Goal: Information Seeking & Learning: Learn about a topic

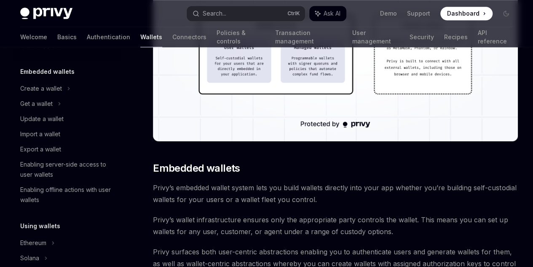
scroll to position [295, 0]
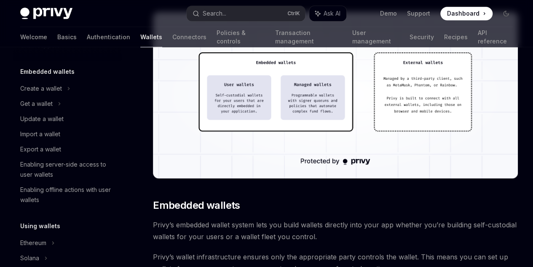
click at [279, 168] on img at bounding box center [335, 95] width 365 height 166
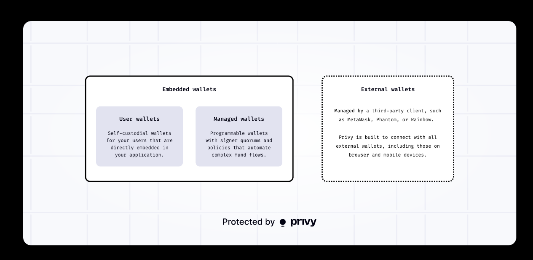
click at [519, 21] on div at bounding box center [266, 130] width 533 height 260
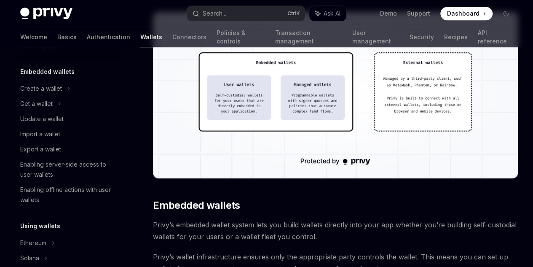
click at [293, 145] on img at bounding box center [335, 95] width 365 height 166
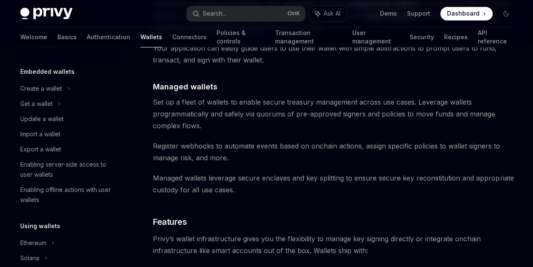
scroll to position [758, 0]
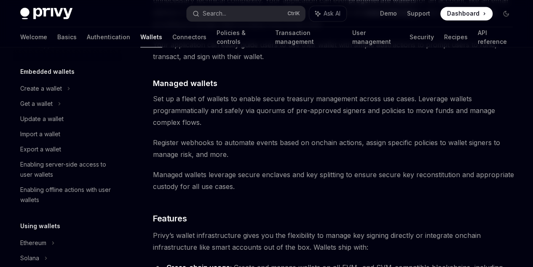
drag, startPoint x: 232, startPoint y: 99, endPoint x: 354, endPoint y: 158, distance: 135.0
click at [354, 158] on div "Privy builds wallet infrastructure that empowers users and applications to tran…" at bounding box center [335, 67] width 365 height 1438
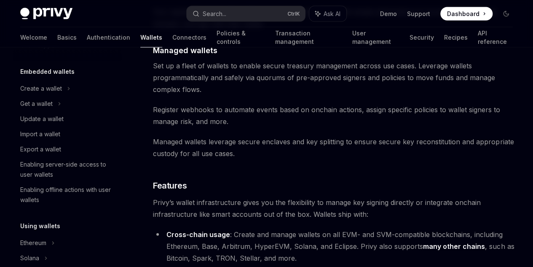
scroll to position [842, 0]
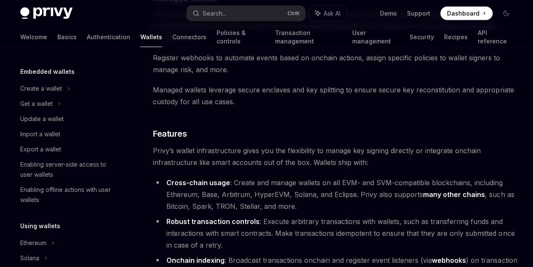
click at [195, 43] on span "Set up a fleet of wallets to enable secure treasury management across use cases…" at bounding box center [335, 25] width 365 height 35
click at [262, 43] on span "Set up a fleet of wallets to enable secure treasury management across use cases…" at bounding box center [335, 25] width 365 height 35
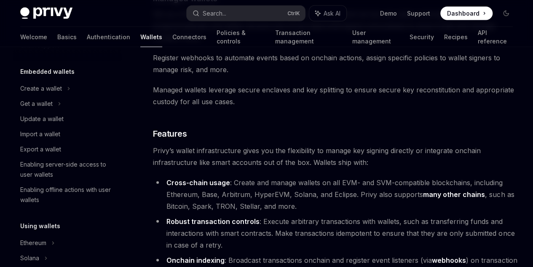
click at [262, 43] on span "Set up a fleet of wallets to enable secure treasury management across use cases…" at bounding box center [335, 25] width 365 height 35
click at [301, 43] on span "Set up a fleet of wallets to enable secure treasury management across use cases…" at bounding box center [335, 25] width 365 height 35
click at [319, 43] on span "Set up a fleet of wallets to enable secure treasury management across use cases…" at bounding box center [335, 25] width 365 height 35
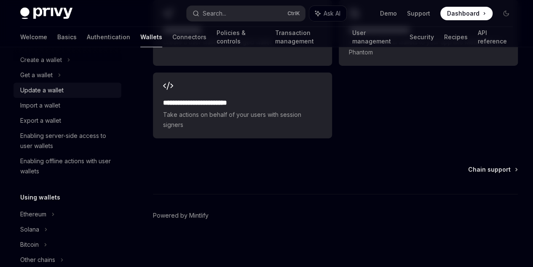
scroll to position [84, 0]
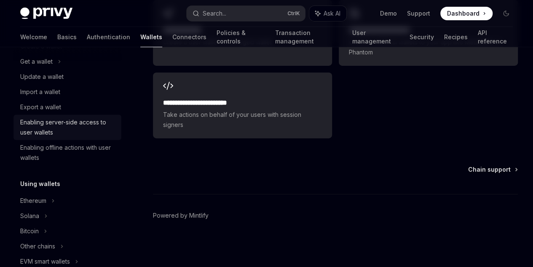
click at [63, 126] on div "Enabling server-side access to user wallets" at bounding box center [68, 127] width 96 height 20
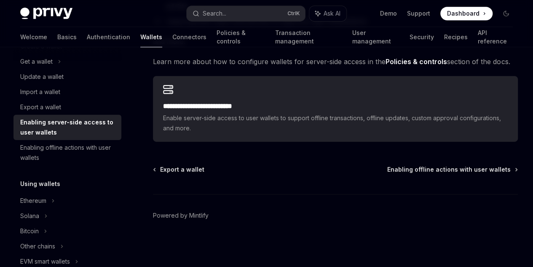
scroll to position [253, 0]
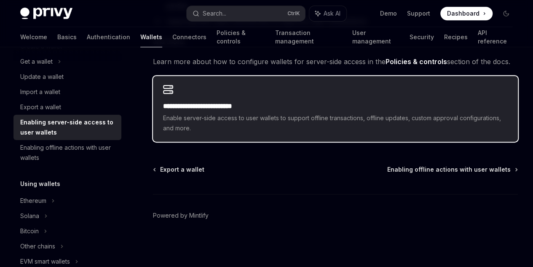
click at [224, 111] on h2 "**********" at bounding box center [261, 106] width 196 height 10
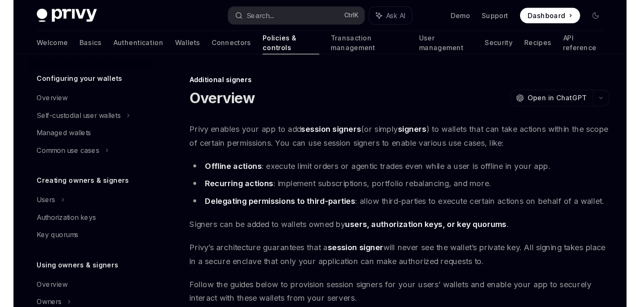
scroll to position [219, 0]
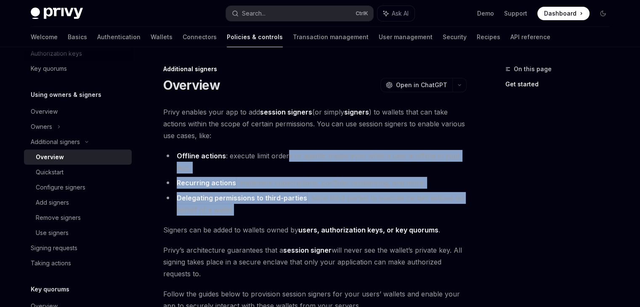
drag, startPoint x: 287, startPoint y: 148, endPoint x: 287, endPoint y: 209, distance: 61.1
click at [287, 209] on div "**********" at bounding box center [315, 270] width 304 height 328
click at [287, 209] on li "Delegating permissions to third-parties : allow third-parties to execute certai…" at bounding box center [315, 204] width 304 height 24
drag, startPoint x: 298, startPoint y: 178, endPoint x: 291, endPoint y: 135, distance: 43.9
click at [291, 135] on div "**********" at bounding box center [315, 270] width 304 height 328
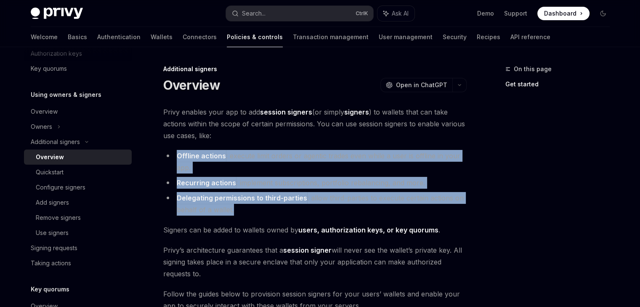
click at [291, 135] on span "Privy enables your app to add session signers (or simply signers ) to wallets t…" at bounding box center [315, 123] width 304 height 35
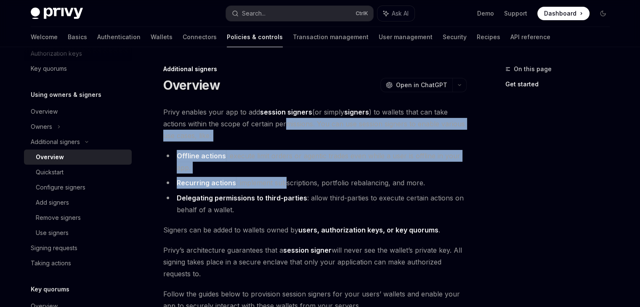
drag, startPoint x: 284, startPoint y: 129, endPoint x: 285, endPoint y: 182, distance: 52.6
click at [285, 182] on div "**********" at bounding box center [315, 270] width 304 height 328
click at [285, 182] on li "Recurring actions : implement subscriptions, portfolio rebalancing, and more." at bounding box center [315, 183] width 304 height 12
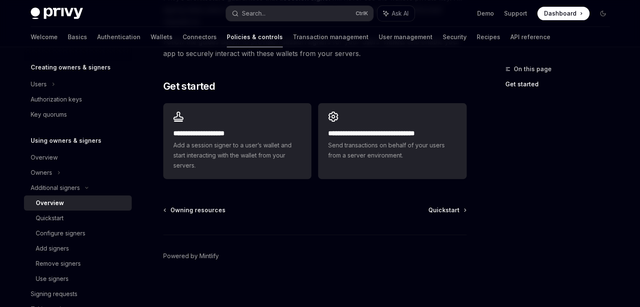
scroll to position [216, 0]
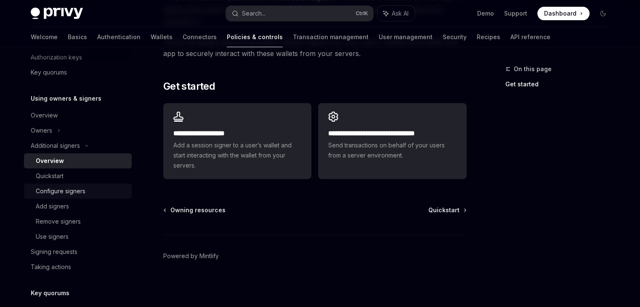
click at [71, 198] on link "Configure signers" at bounding box center [78, 191] width 108 height 15
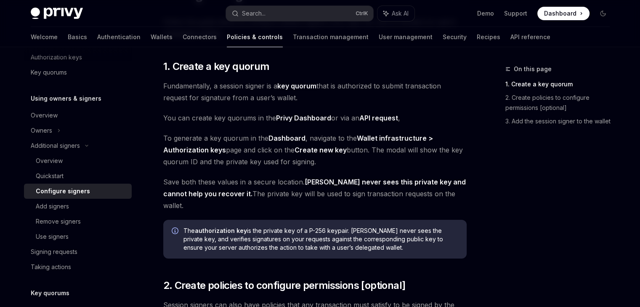
scroll to position [84, 0]
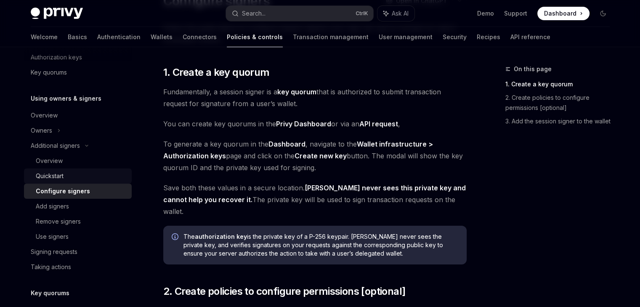
click at [80, 170] on link "Quickstart" at bounding box center [78, 175] width 108 height 15
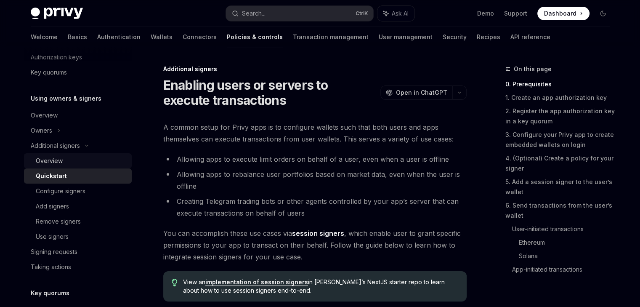
click at [80, 160] on div "Overview" at bounding box center [81, 161] width 91 height 10
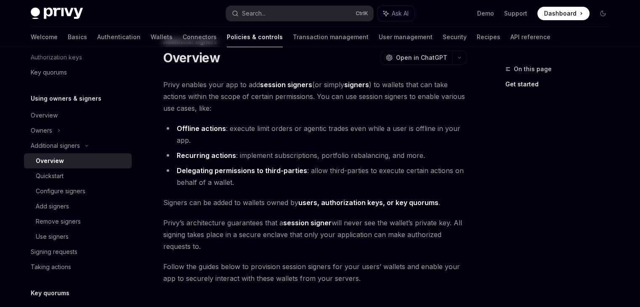
scroll to position [252, 0]
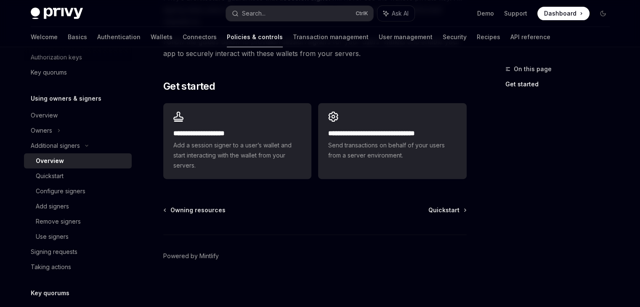
click at [66, 167] on link "Overview" at bounding box center [78, 160] width 108 height 15
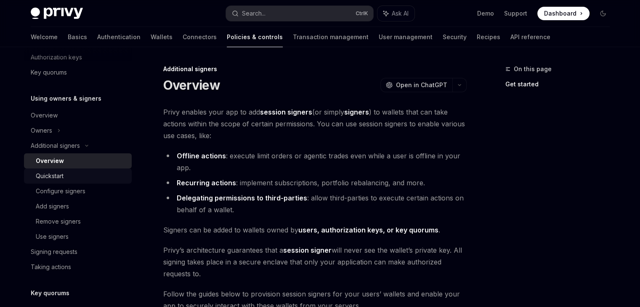
click at [72, 173] on div "Quickstart" at bounding box center [81, 176] width 91 height 10
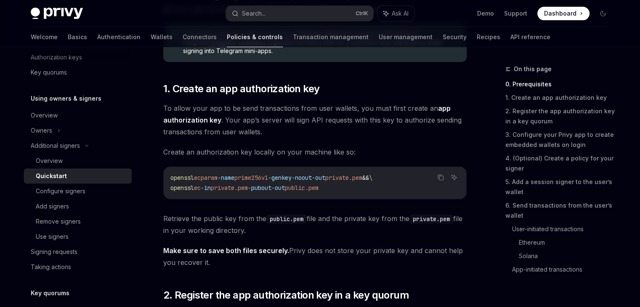
scroll to position [353, 0]
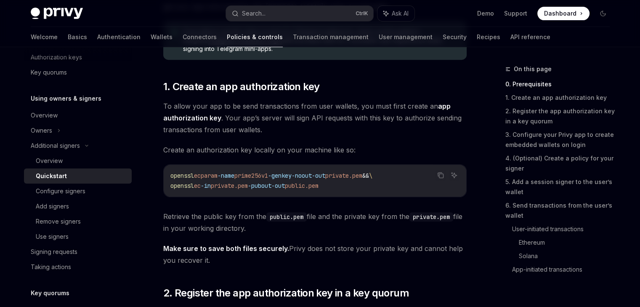
click at [294, 111] on span "To allow your app to be send transactions from user wallets, you must first cre…" at bounding box center [315, 117] width 304 height 35
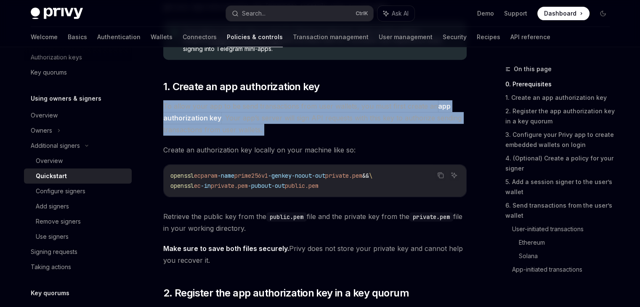
click at [294, 111] on span "To allow your app to be send transactions from user wallets, you must first cre…" at bounding box center [315, 117] width 304 height 35
click at [306, 112] on span "To allow your app to be send transactions from user wallets, you must first cre…" at bounding box center [315, 117] width 304 height 35
click at [292, 118] on span "To allow your app to be send transactions from user wallets, you must first cre…" at bounding box center [315, 117] width 304 height 35
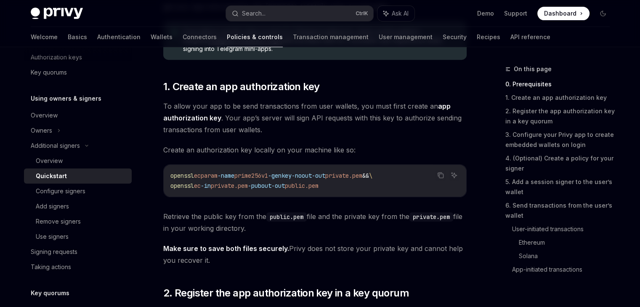
click at [294, 118] on span "To allow your app to be send transactions from user wallets, you must first cre…" at bounding box center [315, 117] width 304 height 35
click at [312, 117] on span "To allow your app to be send transactions from user wallets, you must first cre…" at bounding box center [315, 117] width 304 height 35
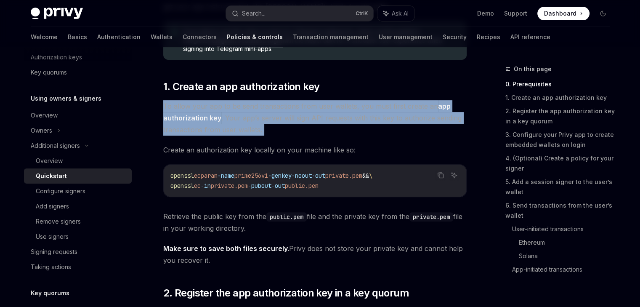
click at [312, 117] on span "To allow your app to be send transactions from user wallets, you must first cre…" at bounding box center [315, 117] width 304 height 35
click at [362, 122] on span "To allow your app to be send transactions from user wallets, you must first cre…" at bounding box center [315, 117] width 304 height 35
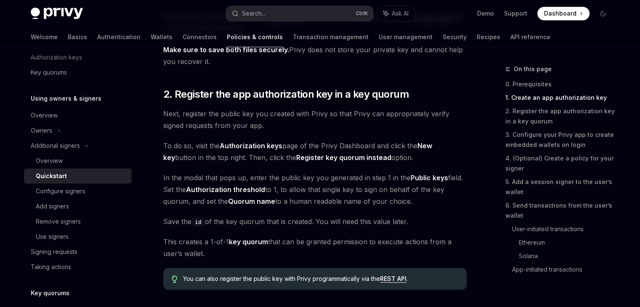
scroll to position [563, 0]
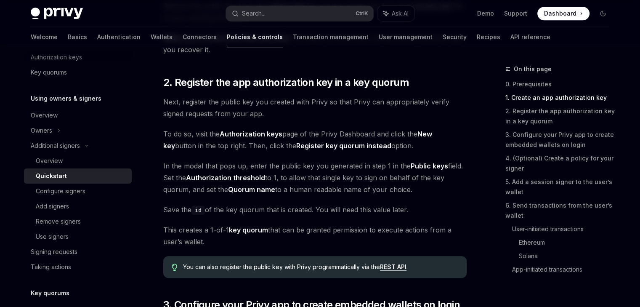
click at [315, 145] on strong "Register key quorum instead" at bounding box center [343, 145] width 95 height 8
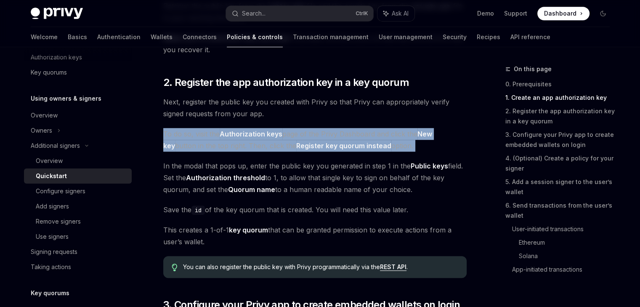
click at [315, 145] on strong "Register key quorum instead" at bounding box center [343, 145] width 95 height 8
click at [335, 146] on strong "Register key quorum instead" at bounding box center [343, 145] width 95 height 8
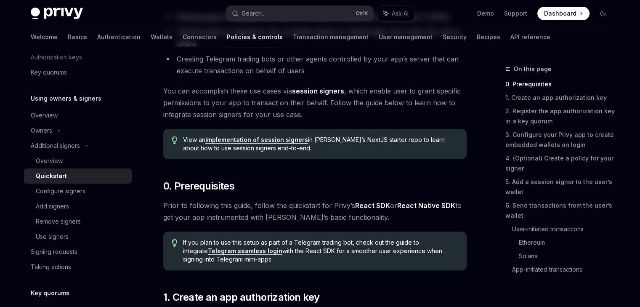
scroll to position [0, 0]
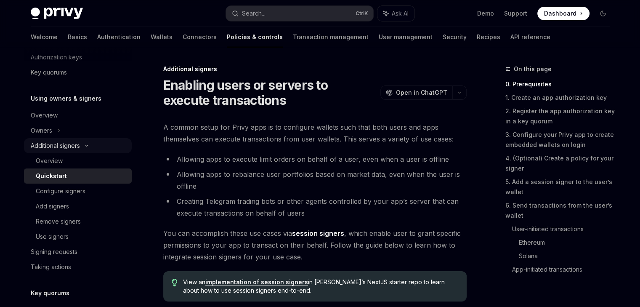
click at [49, 146] on div "Additional signers" at bounding box center [55, 146] width 49 height 10
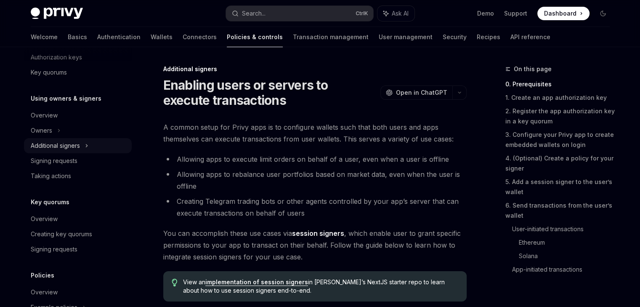
click at [49, 150] on div "Additional signers" at bounding box center [55, 146] width 49 height 10
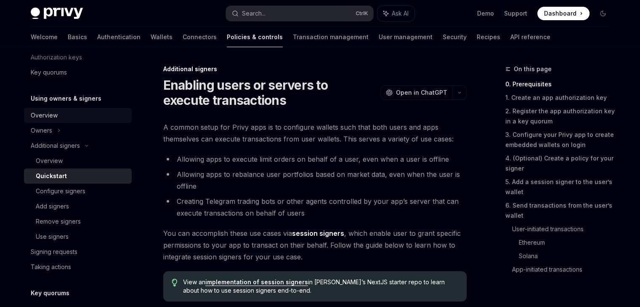
click at [49, 114] on div "Overview" at bounding box center [44, 115] width 27 height 10
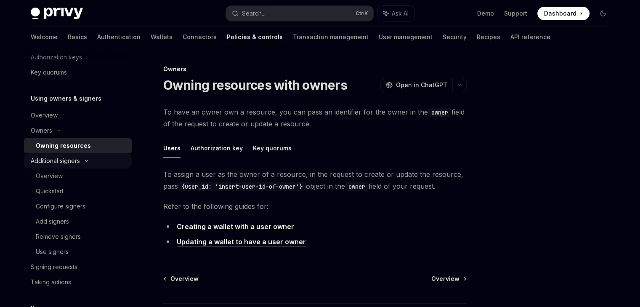
click at [74, 158] on div "Additional signers" at bounding box center [55, 161] width 49 height 10
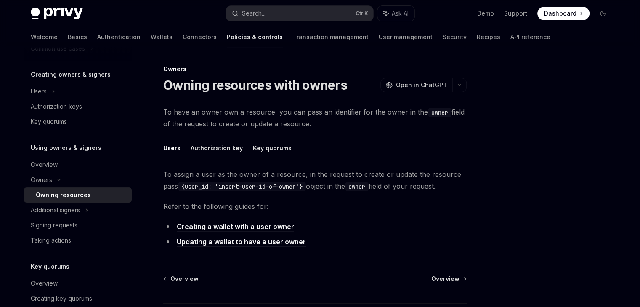
scroll to position [89, 0]
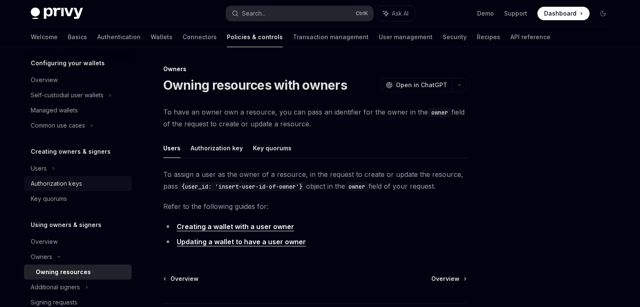
click at [66, 179] on div "Authorization keys" at bounding box center [56, 184] width 51 height 10
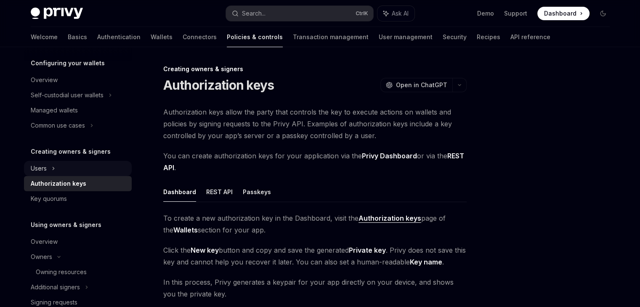
click at [68, 161] on div "Users" at bounding box center [78, 168] width 108 height 15
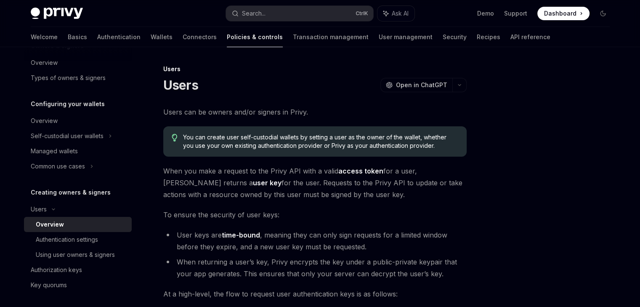
scroll to position [5, 0]
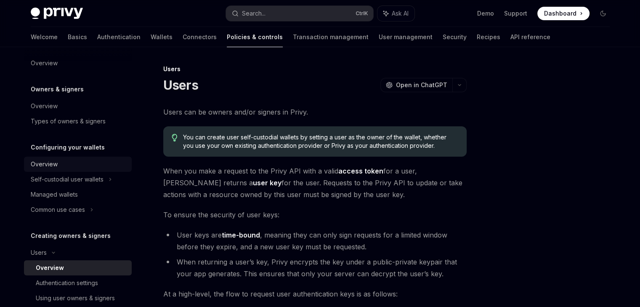
click at [68, 162] on div "Overview" at bounding box center [79, 164] width 96 height 10
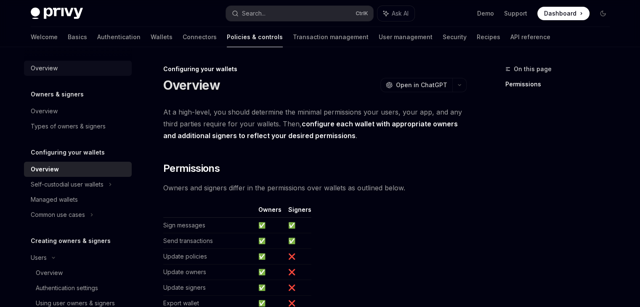
click at [54, 65] on div "Overview" at bounding box center [44, 68] width 27 height 10
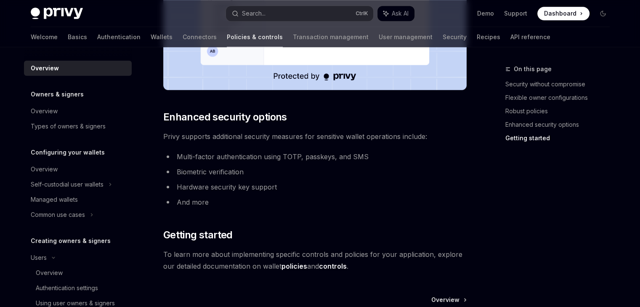
scroll to position [674, 0]
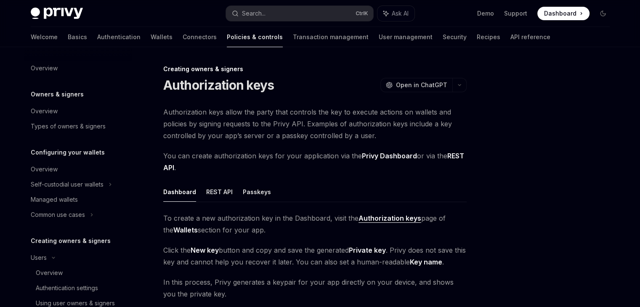
scroll to position [141, 0]
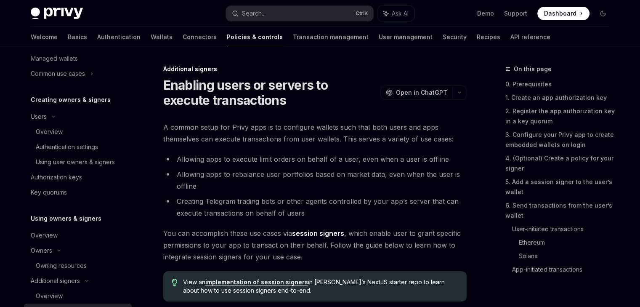
scroll to position [275, 0]
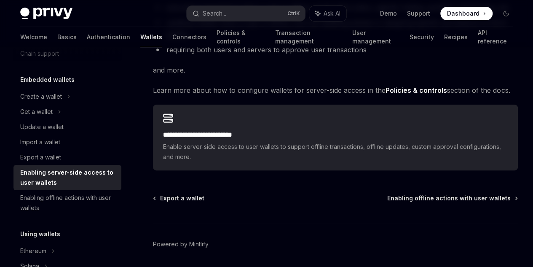
scroll to position [34, 0]
click at [340, 117] on div "**********" at bounding box center [335, 54] width 365 height 232
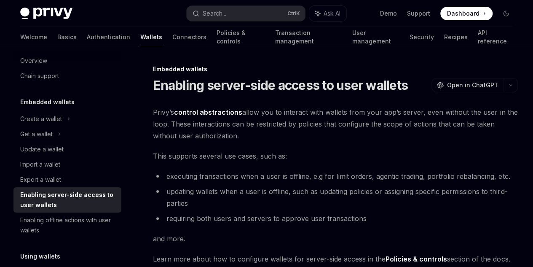
scroll to position [0, 0]
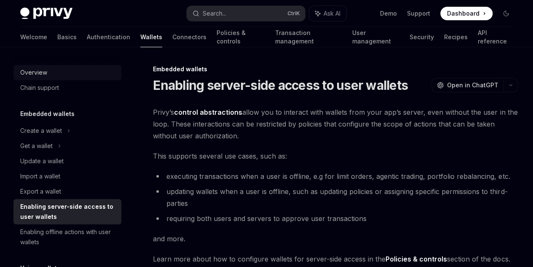
click at [61, 76] on div "Overview" at bounding box center [68, 72] width 96 height 10
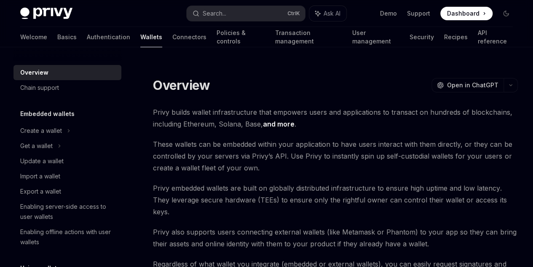
type textarea "*"
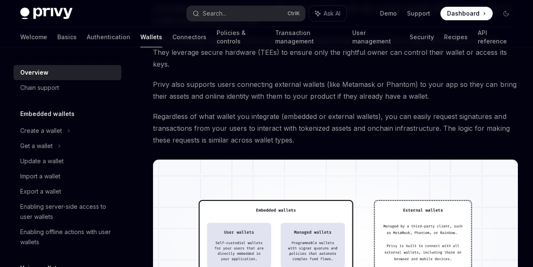
scroll to position [253, 0]
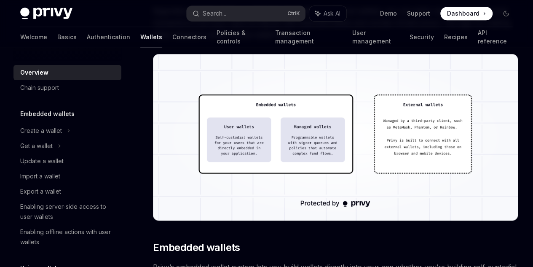
click at [244, 177] on img at bounding box center [335, 137] width 365 height 166
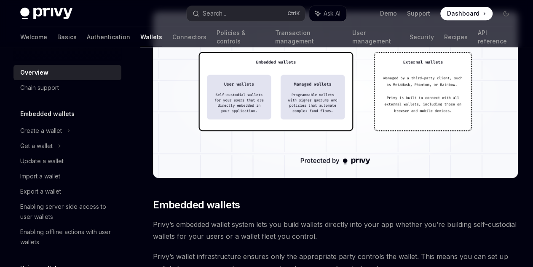
scroll to position [295, 0]
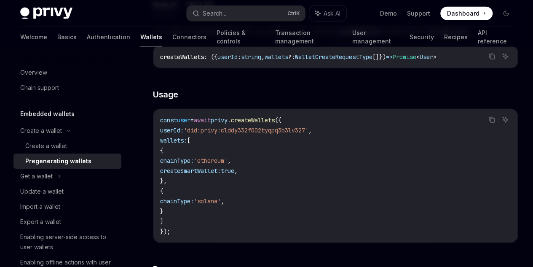
scroll to position [968, 0]
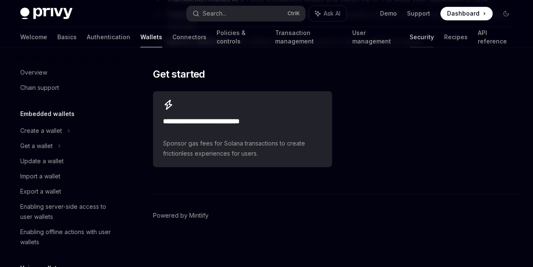
scroll to position [379, 0]
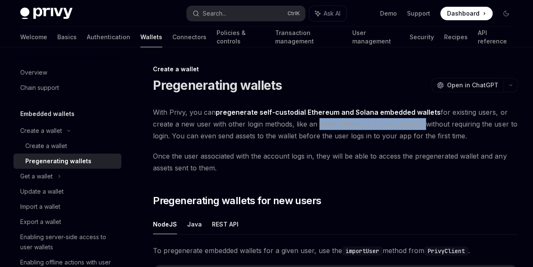
drag, startPoint x: 255, startPoint y: 132, endPoint x: 366, endPoint y: 137, distance: 111.3
click at [366, 137] on span "With Privy, you can pregenerate self-custodial Ethereum and Solana embedded wal…" at bounding box center [335, 123] width 365 height 35
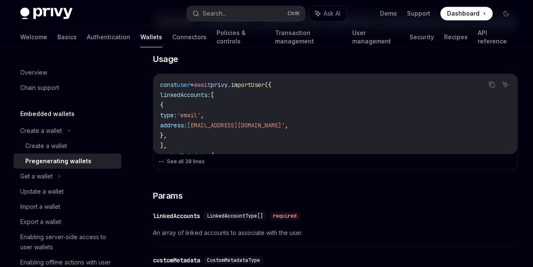
scroll to position [295, 0]
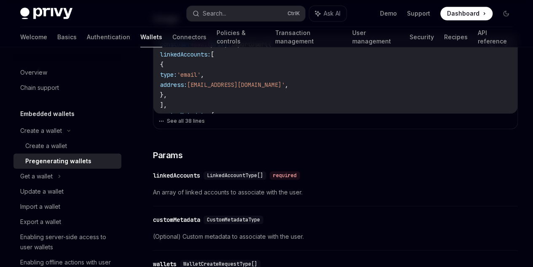
click at [259, 48] on span "importUser" at bounding box center [248, 44] width 34 height 8
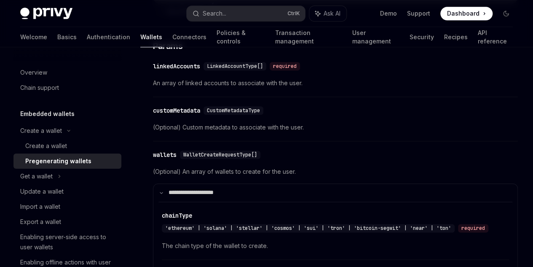
scroll to position [421, 0]
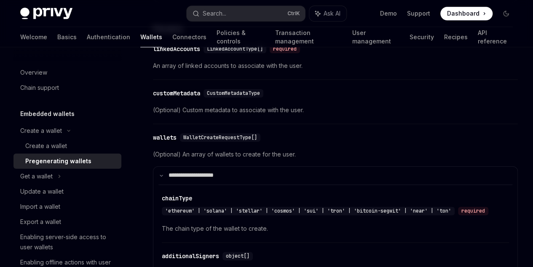
click at [325, 124] on div "​ customMetadata CustomMetadataType (Optional) Custom metadata to associate wit…" at bounding box center [335, 104] width 365 height 40
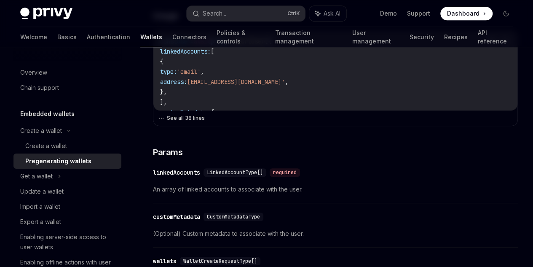
scroll to position [316, 0]
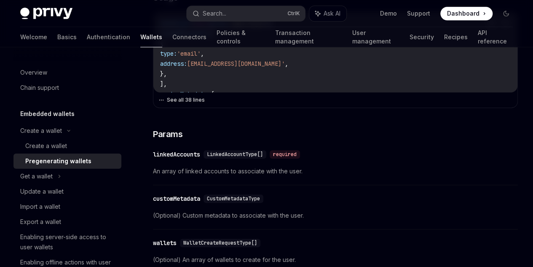
click at [203, 106] on button "See all 38 lines" at bounding box center [335, 100] width 354 height 12
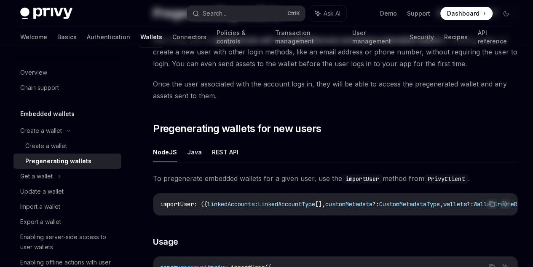
scroll to position [0, 0]
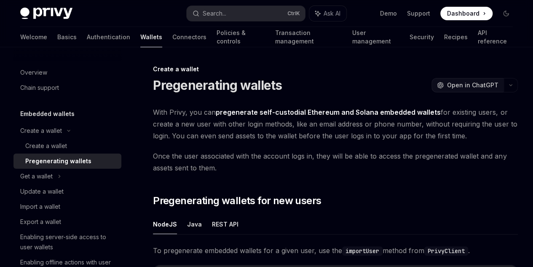
click at [447, 86] on span "Open in ChatGPT" at bounding box center [472, 85] width 51 height 8
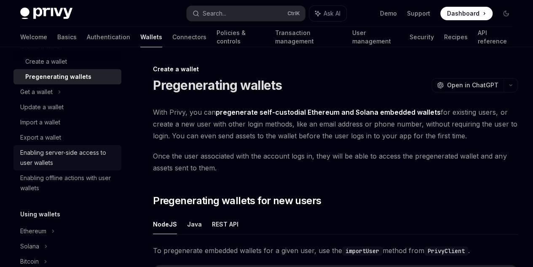
click at [82, 165] on div "Enabling server-side access to user wallets" at bounding box center [68, 157] width 96 height 20
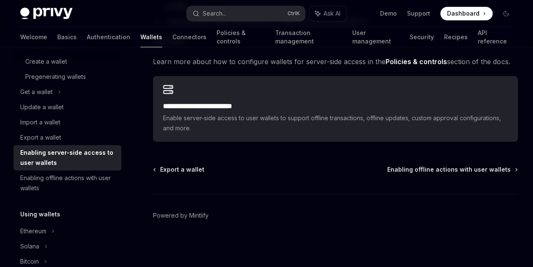
scroll to position [272, 0]
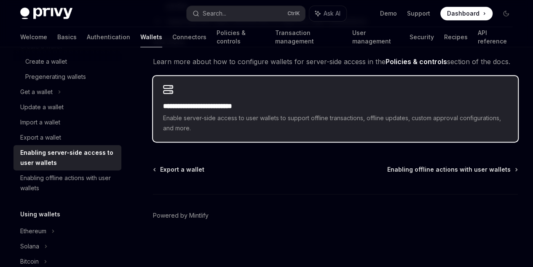
click at [194, 117] on span "Enable server-side access to user wallets to support offline transactions, offl…" at bounding box center [335, 123] width 344 height 20
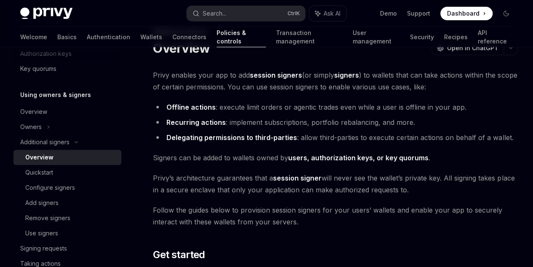
scroll to position [84, 0]
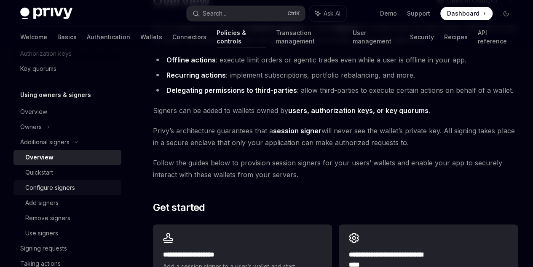
click at [80, 187] on div "Configure signers" at bounding box center [70, 187] width 91 height 10
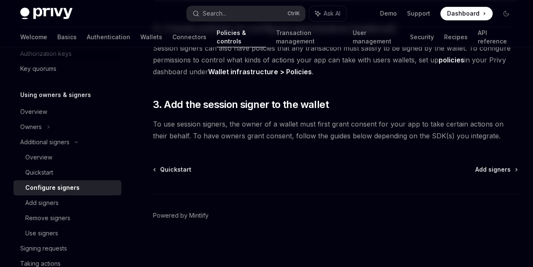
scroll to position [439, 0]
click at [52, 203] on div "Add signers" at bounding box center [41, 202] width 33 height 10
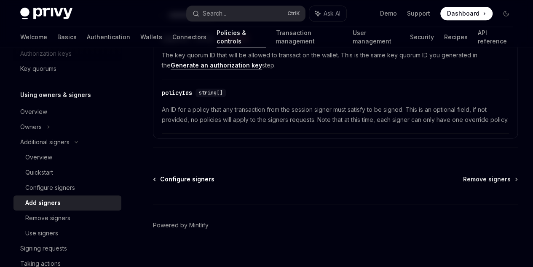
scroll to position [538, 0]
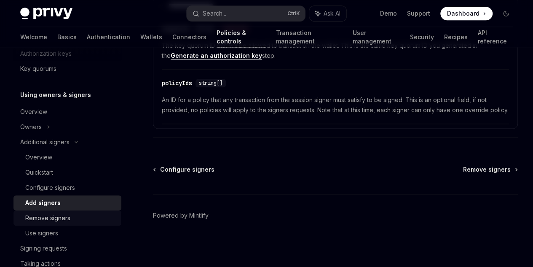
click at [82, 221] on div "Remove signers" at bounding box center [70, 218] width 91 height 10
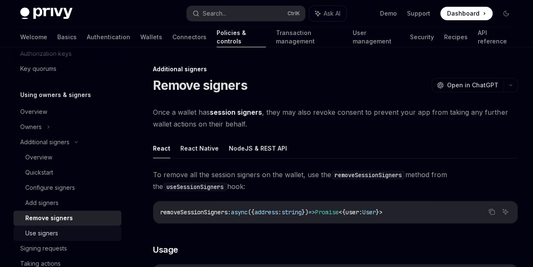
click at [74, 236] on div "Use signers" at bounding box center [70, 233] width 91 height 10
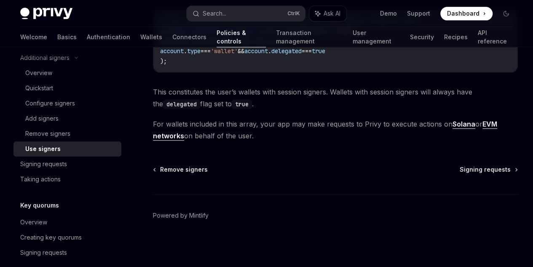
scroll to position [547, 0]
click at [459, 173] on span "Signing requests" at bounding box center [484, 169] width 51 height 8
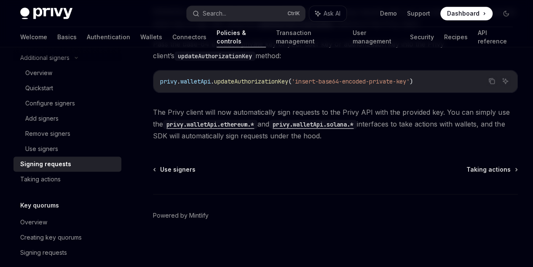
scroll to position [379, 0]
click at [360, 221] on div "Using owners & signers Signing requests OpenAI Open in ChatGPT OpenAI Open in C…" at bounding box center [256, 1] width 526 height 532
click at [360, 224] on div "Using owners & signers Signing requests OpenAI Open in ChatGPT OpenAI Open in C…" at bounding box center [256, 1] width 526 height 532
click at [356, 235] on div "Use signers Taking actions Powered by Mintlify" at bounding box center [335, 215] width 365 height 101
click at [356, 234] on div "Use signers Taking actions Powered by Mintlify" at bounding box center [335, 215] width 365 height 101
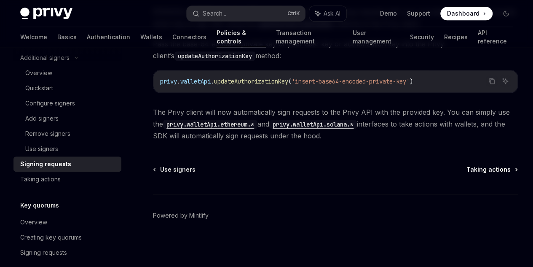
click at [466, 173] on span "Taking actions" at bounding box center [488, 169] width 44 height 8
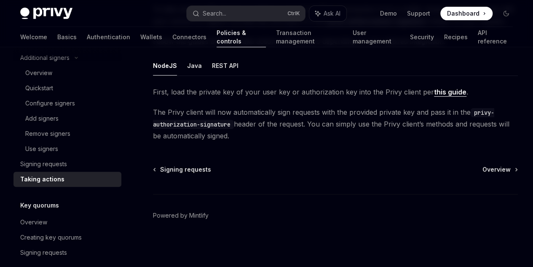
scroll to position [176, 0]
click at [482, 168] on span "Overview" at bounding box center [496, 169] width 28 height 8
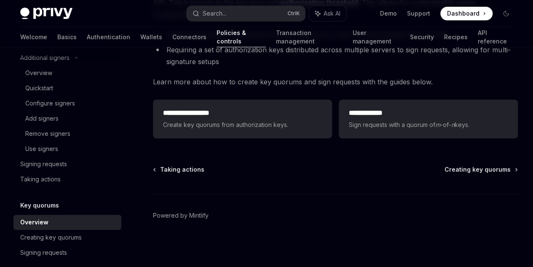
scroll to position [346, 0]
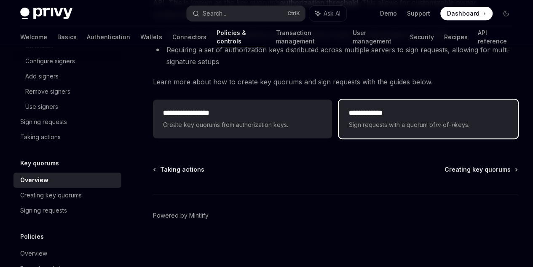
click at [349, 130] on span "Sign requests with a quorum of m -of- n keys." at bounding box center [428, 125] width 159 height 10
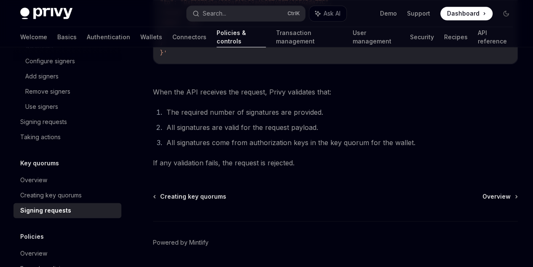
scroll to position [497, 0]
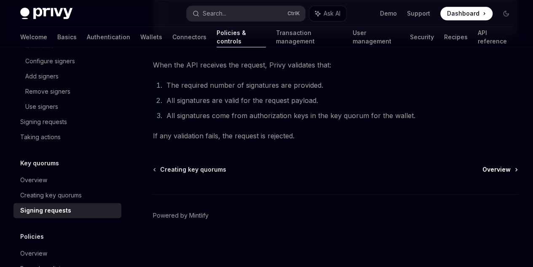
click at [482, 166] on span "Overview" at bounding box center [496, 169] width 28 height 8
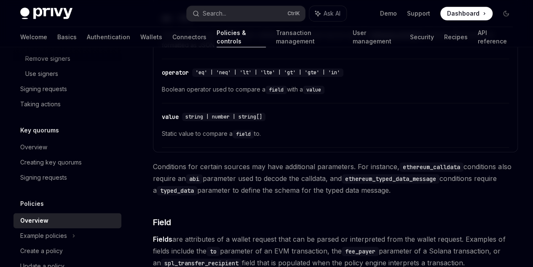
scroll to position [417, 0]
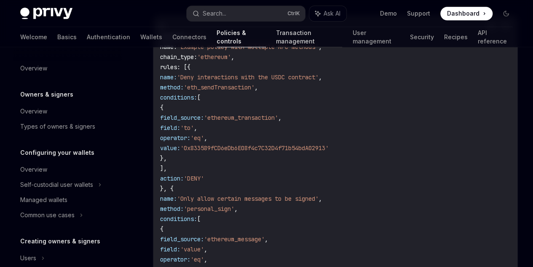
click at [278, 37] on link "Transaction management" at bounding box center [309, 37] width 67 height 20
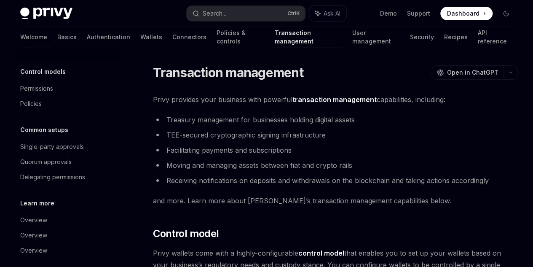
scroll to position [104, 0]
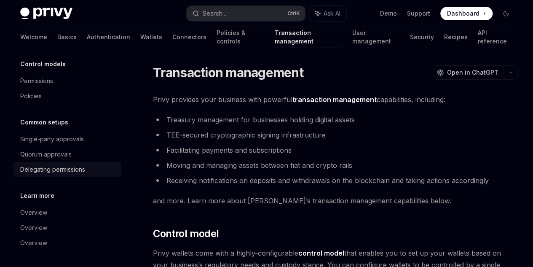
click at [51, 172] on div "Delegating permissions" at bounding box center [52, 169] width 65 height 10
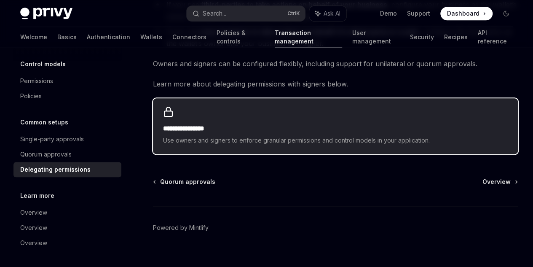
scroll to position [452, 0]
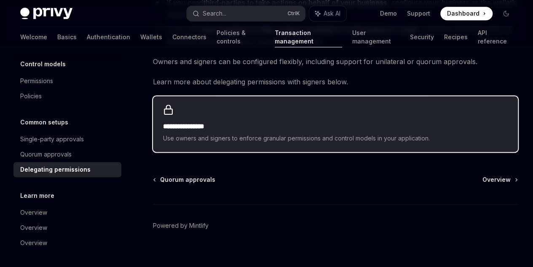
click at [203, 133] on span "Use owners and signers to enforce granular permissions and control models in yo…" at bounding box center [335, 138] width 344 height 10
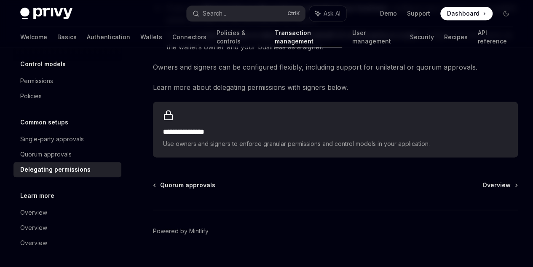
scroll to position [452, 0]
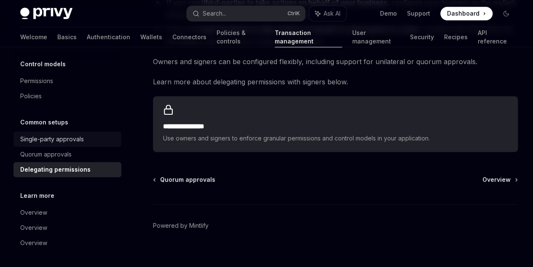
click at [58, 144] on link "Single-party approvals" at bounding box center [67, 138] width 108 height 15
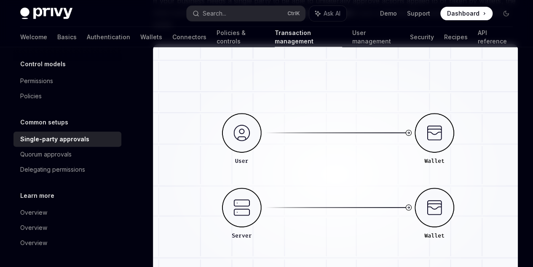
scroll to position [126, 0]
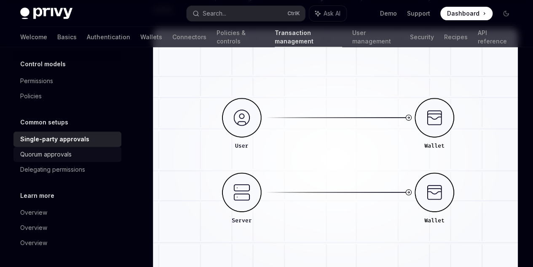
click at [70, 154] on div "Quorum approvals" at bounding box center [45, 154] width 51 height 10
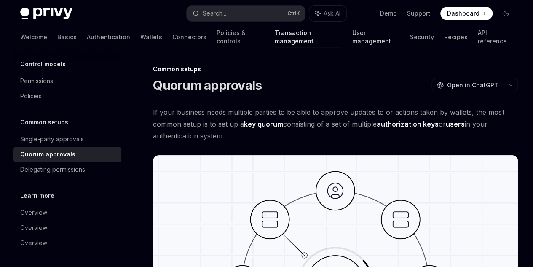
click at [352, 40] on link "User management" at bounding box center [375, 37] width 47 height 20
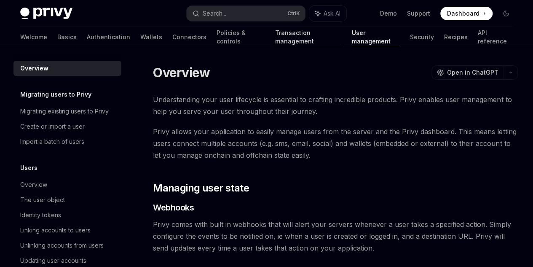
click at [301, 38] on link "Transaction management" at bounding box center [308, 37] width 67 height 20
type textarea "*"
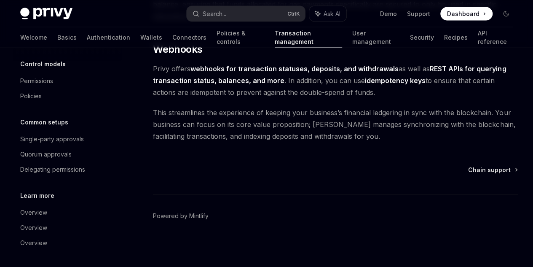
scroll to position [1038, 0]
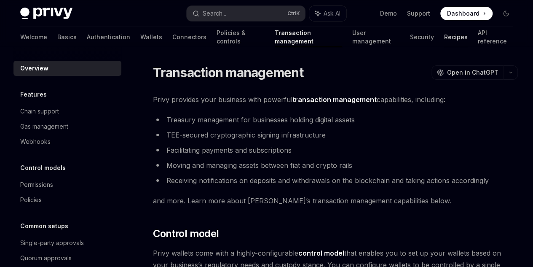
click at [444, 35] on link "Recipes" at bounding box center [456, 37] width 24 height 20
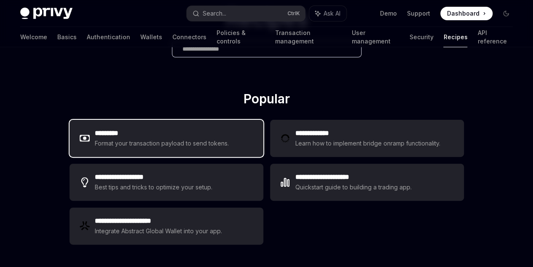
scroll to position [84, 0]
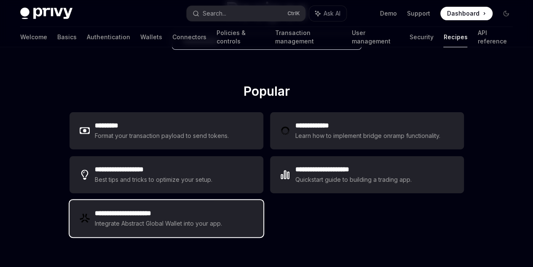
click at [163, 211] on h2 "**********" at bounding box center [159, 213] width 128 height 10
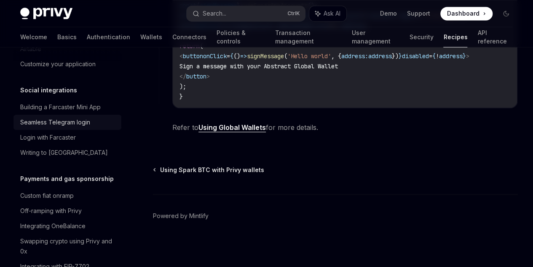
scroll to position [618, 0]
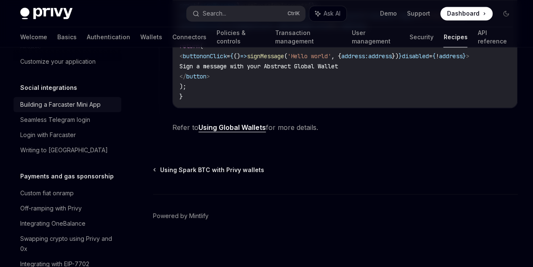
click at [77, 109] on div "Building a Farcaster Mini App" at bounding box center [60, 104] width 80 height 10
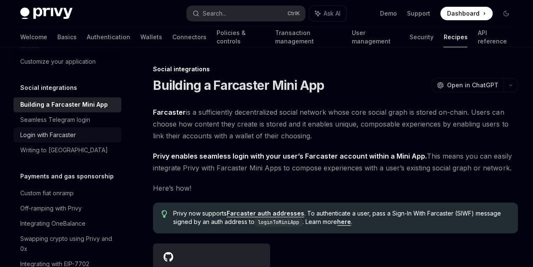
click at [56, 140] on div "Login with Farcaster" at bounding box center [48, 135] width 56 height 10
type textarea "*"
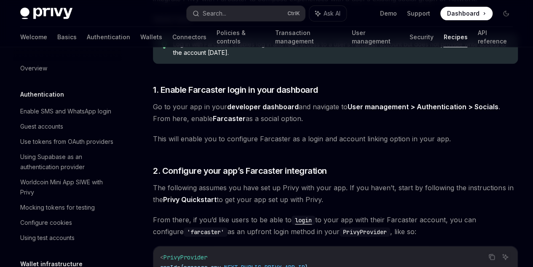
scroll to position [168, 0]
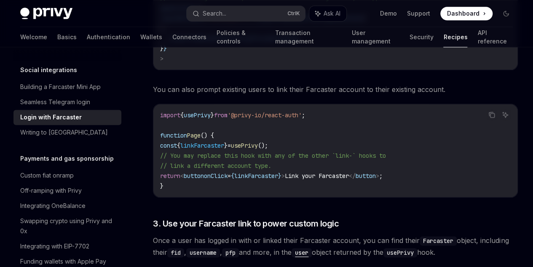
scroll to position [463, 0]
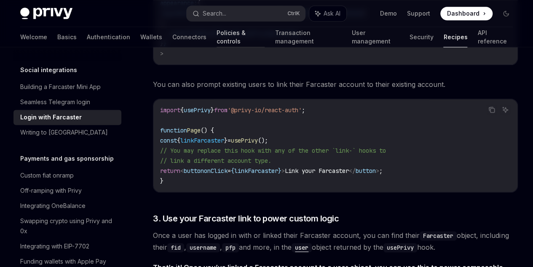
click at [216, 41] on link "Policies & controls" at bounding box center [240, 37] width 48 height 20
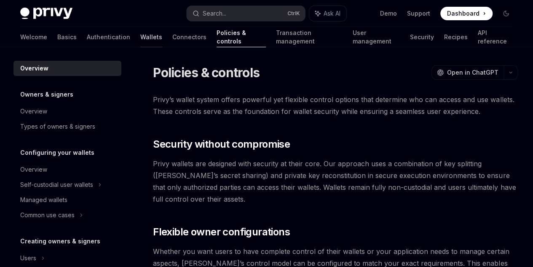
click at [140, 43] on link "Wallets" at bounding box center [151, 37] width 22 height 20
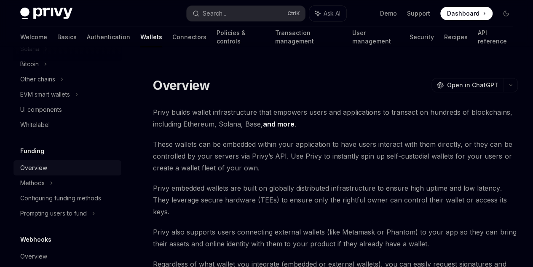
scroll to position [253, 0]
click at [67, 162] on div "Overview" at bounding box center [68, 166] width 96 height 10
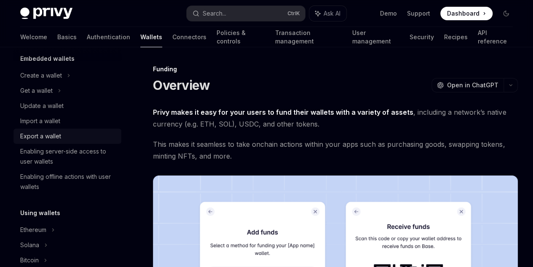
scroll to position [42, 0]
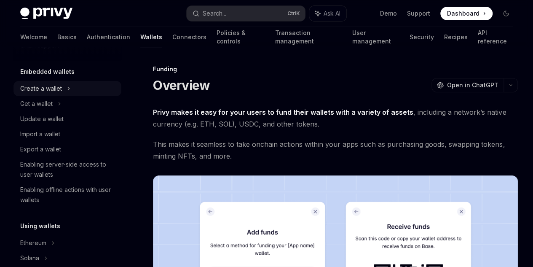
click at [76, 91] on div "Create a wallet" at bounding box center [67, 88] width 108 height 15
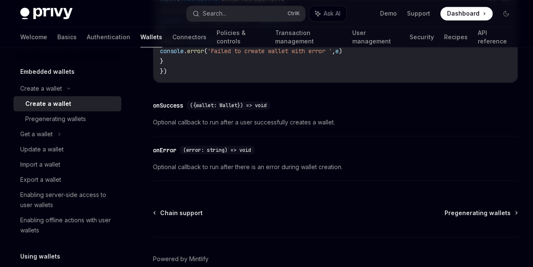
scroll to position [829, 0]
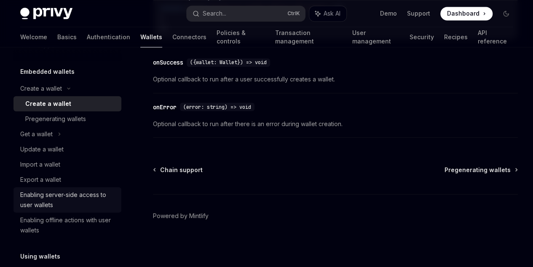
click at [73, 192] on div "Enabling server-side access to user wallets" at bounding box center [68, 199] width 96 height 20
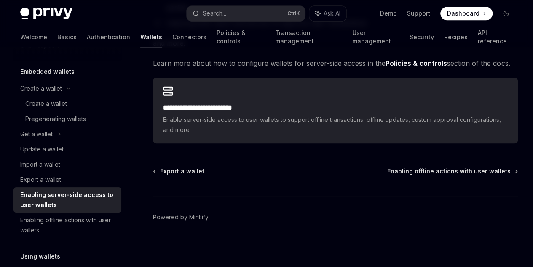
scroll to position [211, 0]
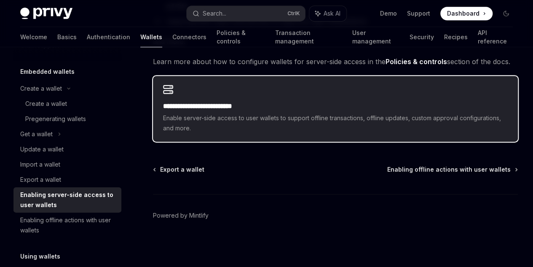
click at [245, 133] on div "**********" at bounding box center [335, 117] width 344 height 32
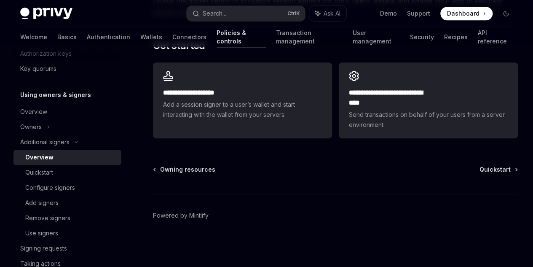
scroll to position [295, 0]
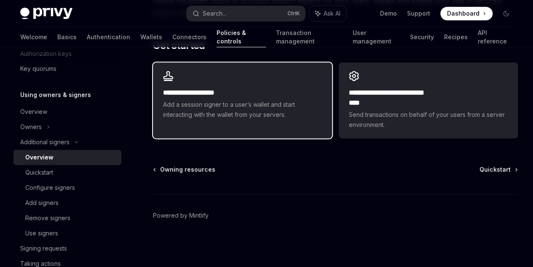
click at [236, 120] on span "Add a session signer to a user’s wallet and start interacting with the wallet f…" at bounding box center [242, 109] width 159 height 20
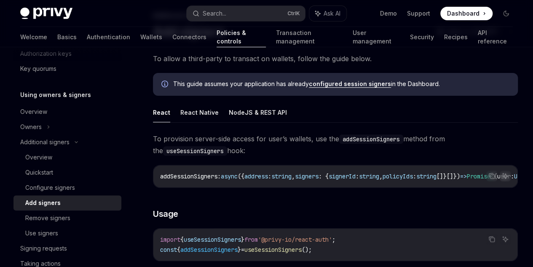
scroll to position [84, 0]
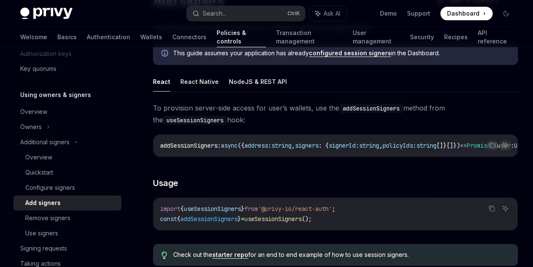
drag, startPoint x: 236, startPoint y: 167, endPoint x: 269, endPoint y: 167, distance: 33.7
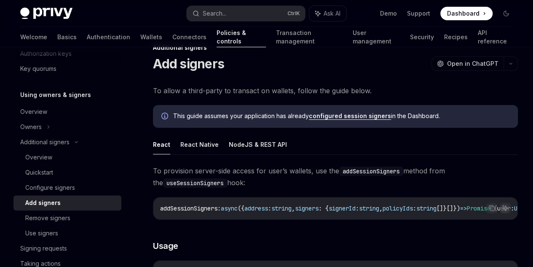
scroll to position [0, 0]
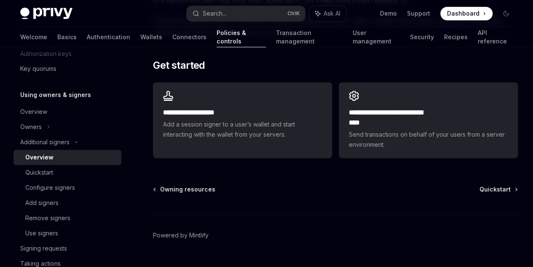
scroll to position [295, 0]
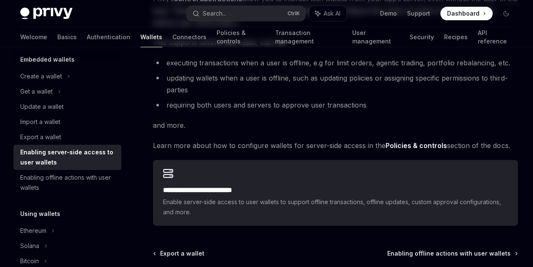
scroll to position [272, 0]
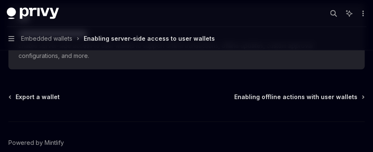
type textarea "*"
